Goal: Browse casually

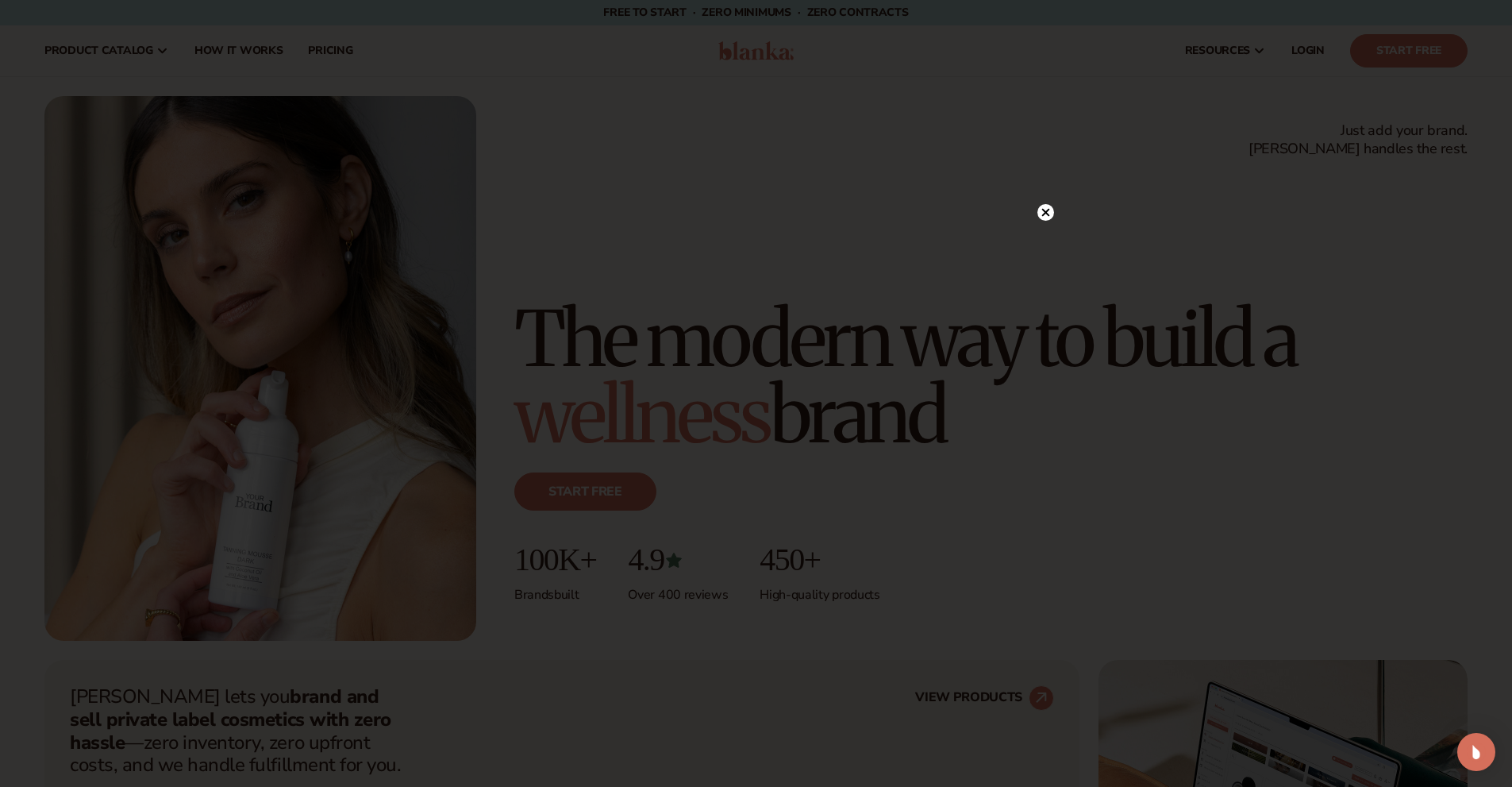
click at [1044, 209] on circle at bounding box center [1046, 213] width 17 height 17
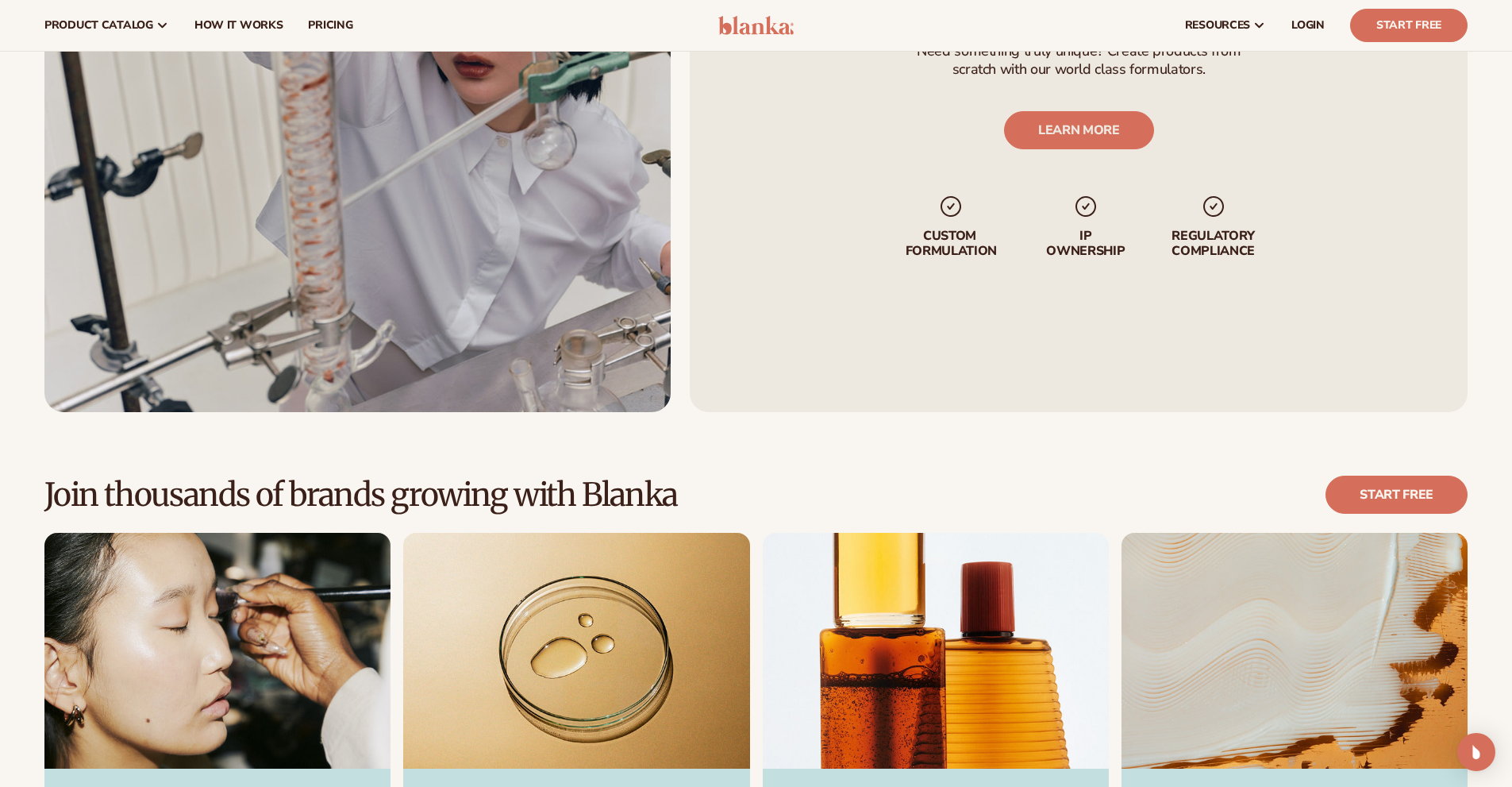
scroll to position [4210, 0]
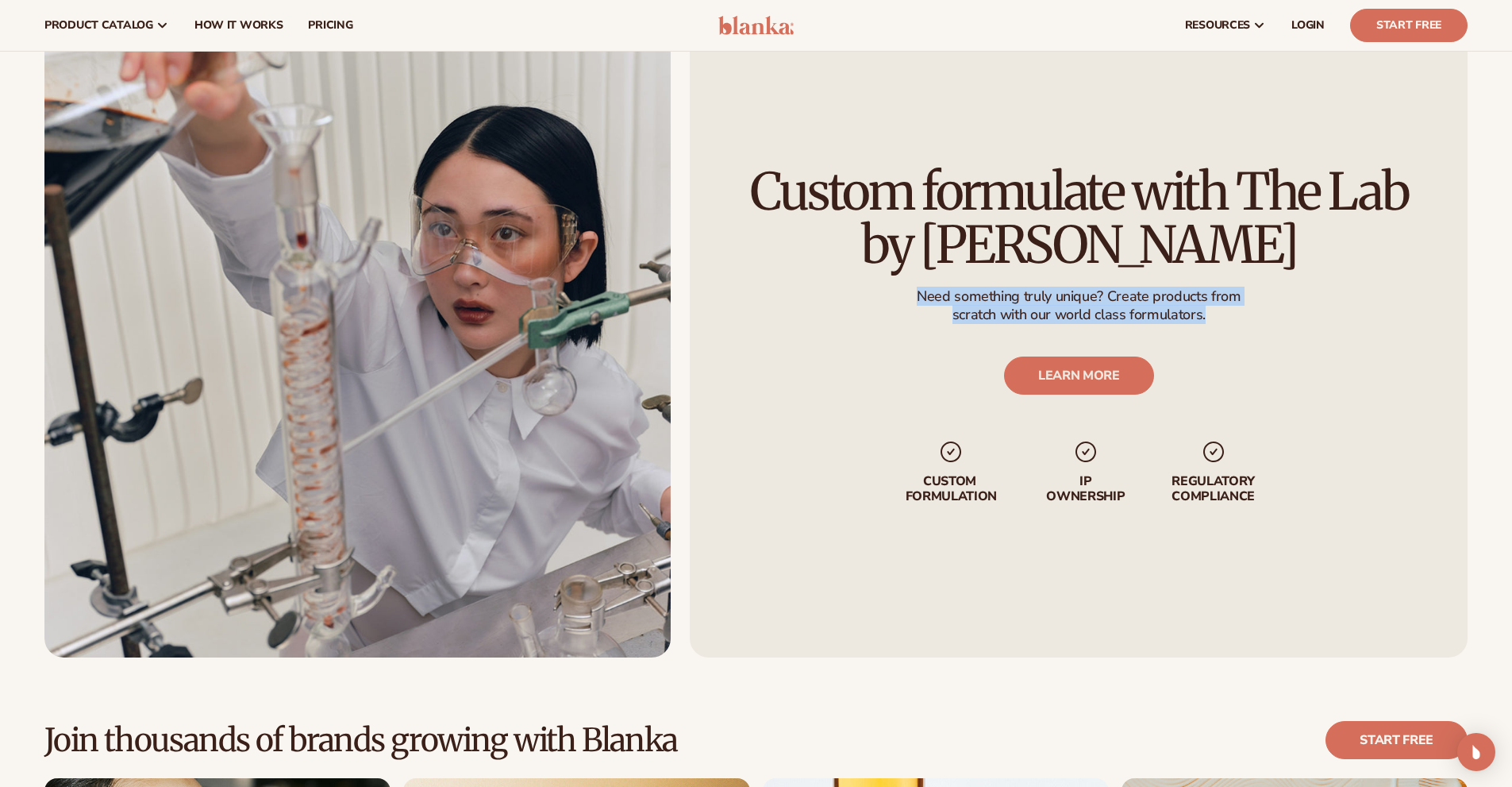
drag, startPoint x: 920, startPoint y: 297, endPoint x: 1204, endPoint y: 314, distance: 284.5
click at [1204, 314] on div "Need something truly unique? Create products from scratch with our world class …" at bounding box center [1079, 310] width 324 height 45
copy div "Need something truly unique? Create products from scratch with our world class …"
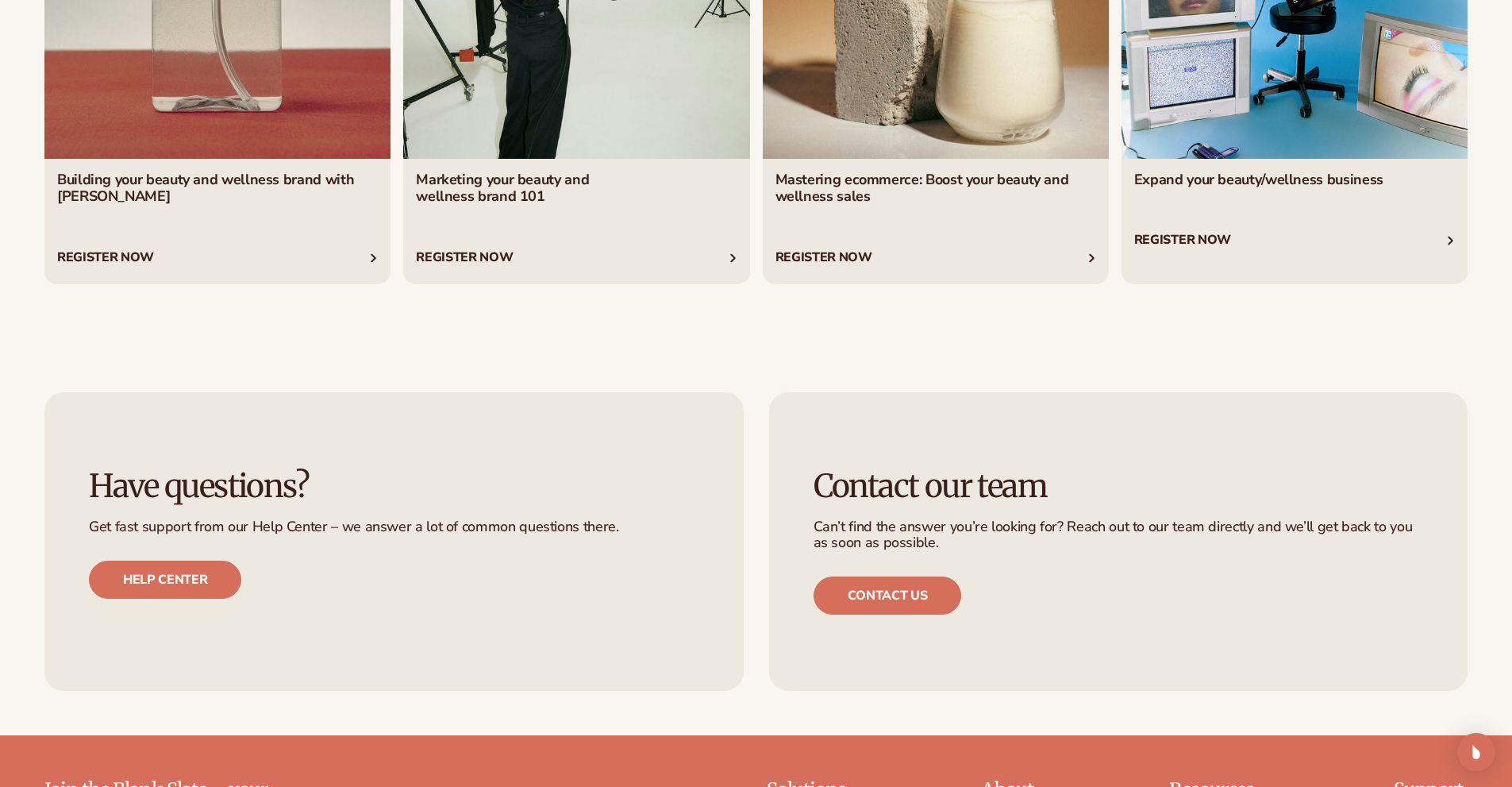
scroll to position [6910, 0]
